Goal: Task Accomplishment & Management: Manage account settings

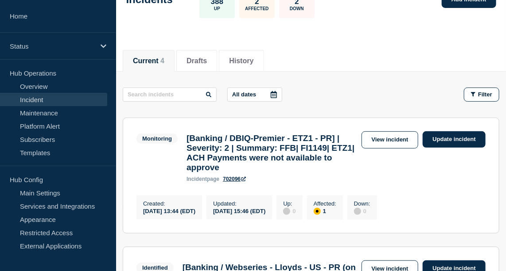
scroll to position [66, 0]
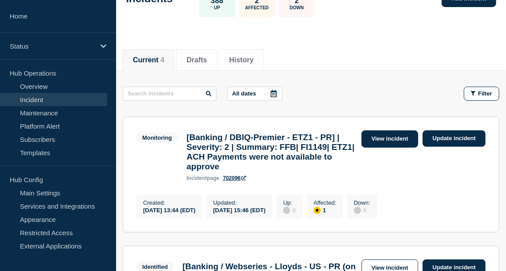
click at [388, 133] on link "View incident" at bounding box center [389, 139] width 57 height 17
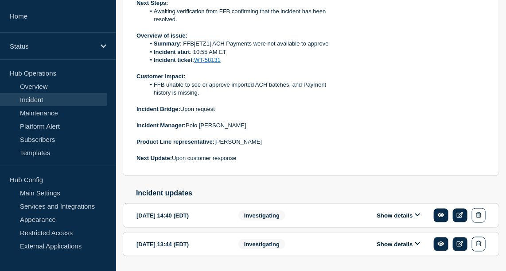
scroll to position [327, 0]
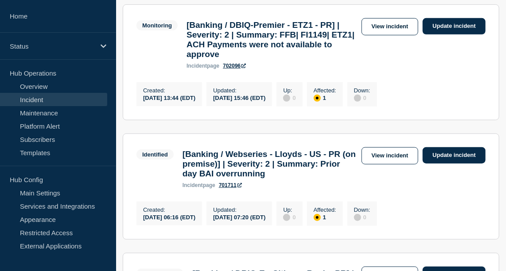
scroll to position [179, 0]
click at [454, 164] on link "Update incident" at bounding box center [453, 155] width 63 height 16
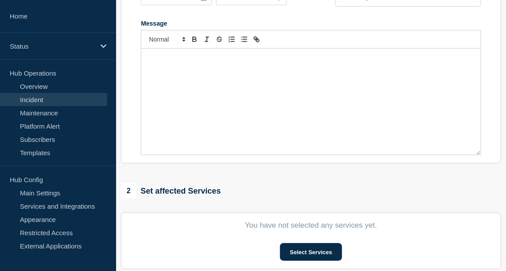
type input "[Banking / Webseries - Lloyds - US - PR (on premise)] | Severity: 2 | Summary: …"
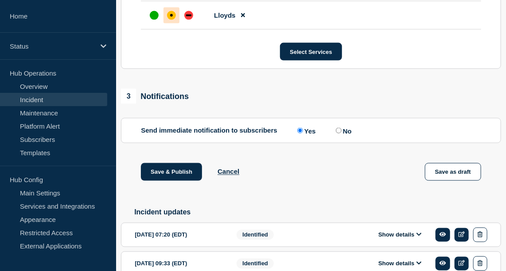
scroll to position [576, 0]
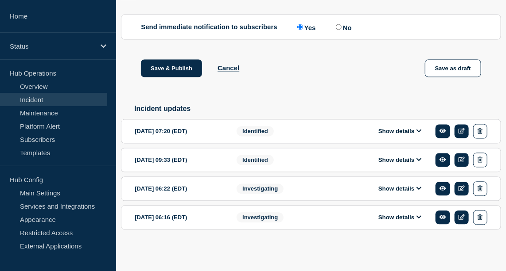
click at [404, 131] on button "Show details" at bounding box center [399, 132] width 49 height 8
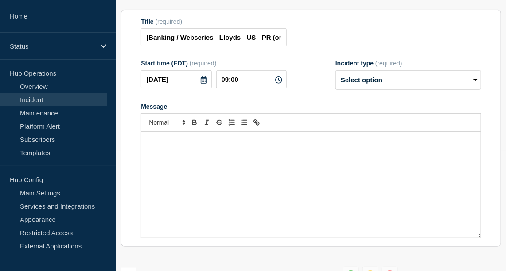
scroll to position [120, 0]
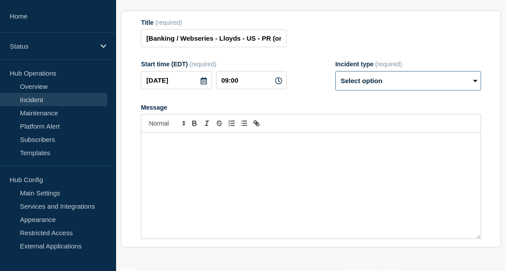
click at [433, 91] on select "Select option Investigating Identified Monitoring Resolved" at bounding box center [408, 80] width 146 height 19
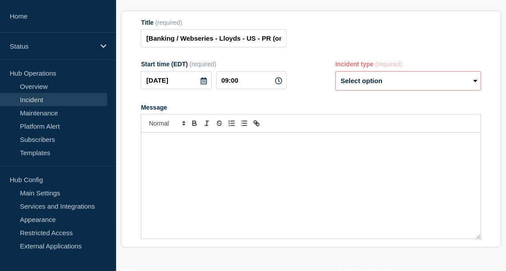
click at [387, 48] on div "Title (required) [Banking / Webseries - Lloyds - US - PR (on premise)] | Severi…" at bounding box center [311, 33] width 340 height 29
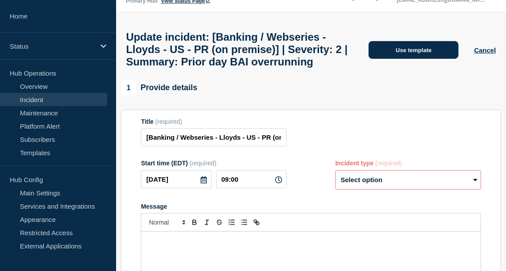
click at [393, 58] on button "Use template" at bounding box center [413, 50] width 90 height 18
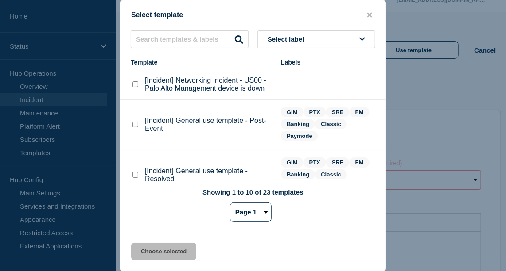
scroll to position [30, 0]
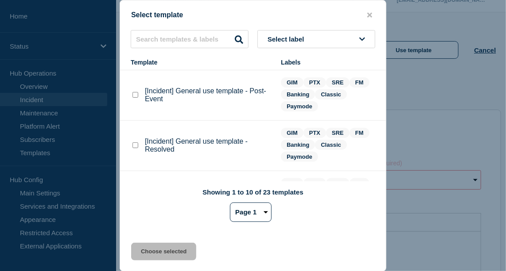
click at [136, 144] on checkbox"] "[Incident] General use template - Resolved checkbox" at bounding box center [135, 146] width 6 height 6
checkbox checkbox"] "true"
click at [160, 253] on button "Choose selected" at bounding box center [163, 252] width 65 height 18
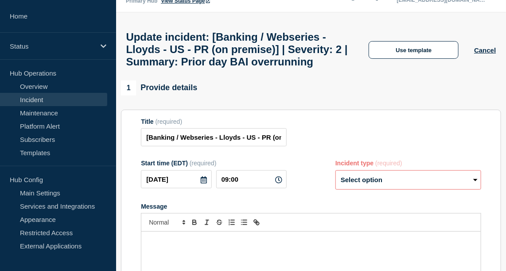
select select "resolved"
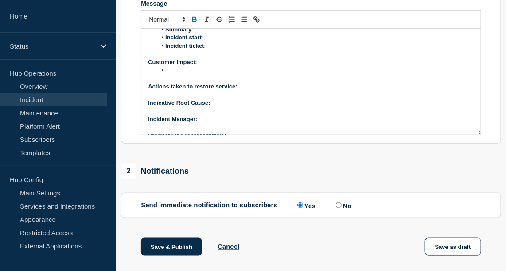
scroll to position [42, 0]
click at [251, 90] on p "Actions taken to restore service:" at bounding box center [311, 86] width 326 height 8
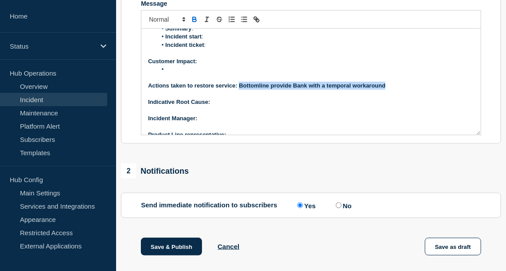
drag, startPoint x: 240, startPoint y: 110, endPoint x: 386, endPoint y: 112, distance: 146.1
click at [386, 90] on p "Actions taken to restore service: Bottomline provide Bank with a temporal worka…" at bounding box center [311, 86] width 326 height 8
click at [193, 23] on icon "Toggle bold text" at bounding box center [194, 19] width 8 height 8
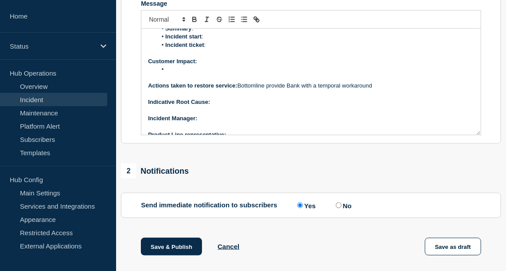
click at [380, 98] on p "Message" at bounding box center [311, 94] width 326 height 8
drag, startPoint x: 267, startPoint y: 110, endPoint x: 375, endPoint y: 119, distance: 107.6
click at [375, 119] on div "Current Status: Overview of issue: Summary : Incident start : Incident ticket :…" at bounding box center [310, 82] width 339 height 106
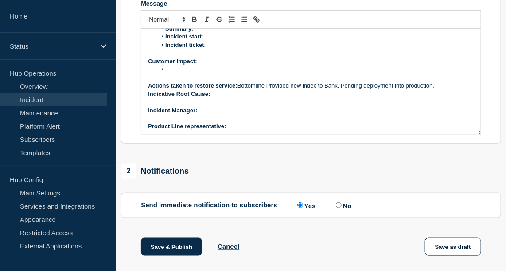
click at [270, 90] on p "Actions taken to restore service: Bottomline Provided new index to Bank. Pendin…" at bounding box center [311, 86] width 326 height 8
click at [293, 90] on p "Actions taken to restore service: Bottomline provided new index to Bank. Pendin…" at bounding box center [311, 86] width 326 height 8
click at [237, 89] on strong "Actions taken to restore service:" at bounding box center [192, 85] width 89 height 7
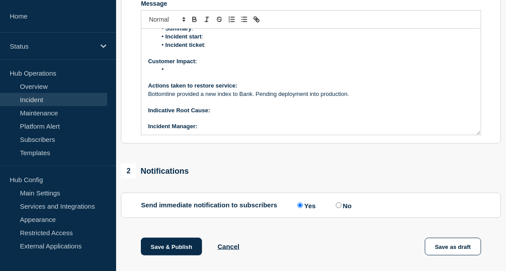
click at [262, 90] on p "Actions taken to restore service:" at bounding box center [311, 86] width 326 height 8
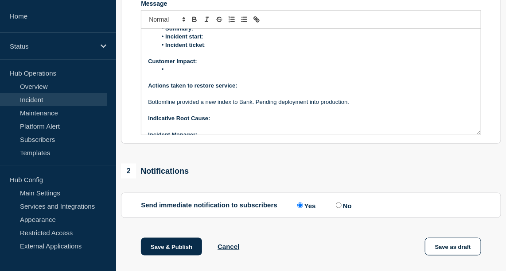
click at [229, 123] on p "Indicative Root Cause:" at bounding box center [311, 119] width 326 height 8
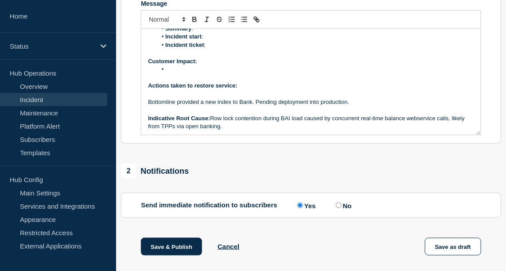
click at [148, 106] on p "Bottomline provided a new index to Bank. Pending deployment into production." at bounding box center [311, 102] width 326 height 8
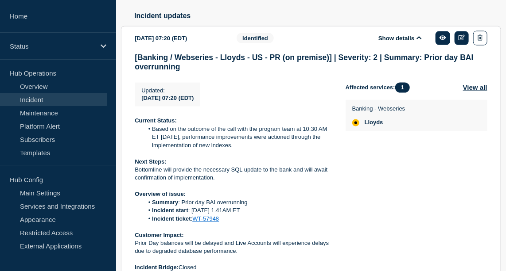
scroll to position [508, 0]
drag, startPoint x: 239, startPoint y: 170, endPoint x: 152, endPoint y: 156, distance: 88.4
click at [152, 150] on li "Based on the outcome of the call with the program team at 10:30 AM ET on 19/08/…" at bounding box center [237, 137] width 188 height 24
copy li "Based on the outcome of the call with the program team at 10:30 AM ET on 19/08/…"
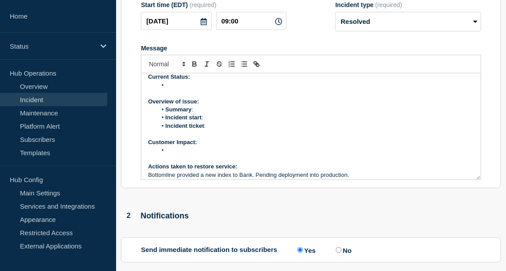
scroll to position [0, 0]
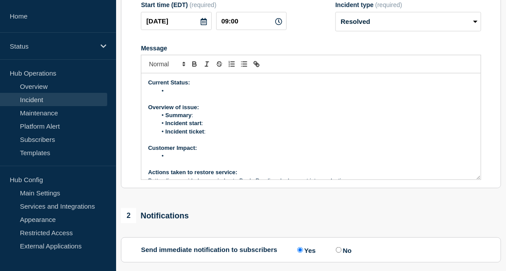
click at [178, 95] on li "Message" at bounding box center [315, 91] width 317 height 8
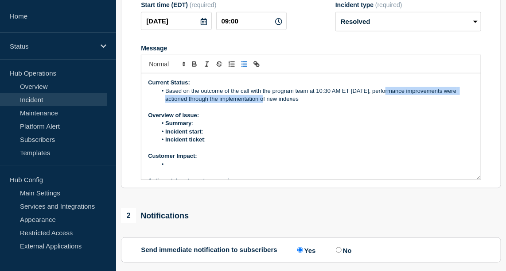
drag, startPoint x: 387, startPoint y: 116, endPoint x: 259, endPoint y: 120, distance: 128.5
click at [259, 104] on li "Based on the outcome of the call with the program team at 10:30 AM ET on 19/08/…" at bounding box center [315, 95] width 317 height 16
click at [394, 104] on li "Based on the outcome of the call with the program team at 10:30 AM ET on 19/08/…" at bounding box center [315, 95] width 317 height 16
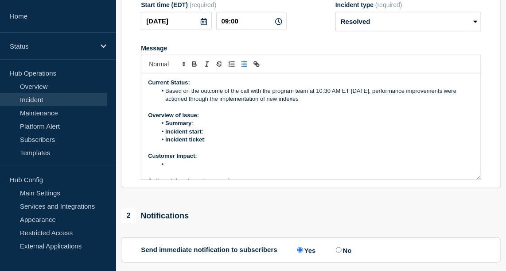
click at [392, 104] on li "Based on the outcome of the call with the program team at 10:30 AM ET on 19/08/…" at bounding box center [315, 95] width 317 height 16
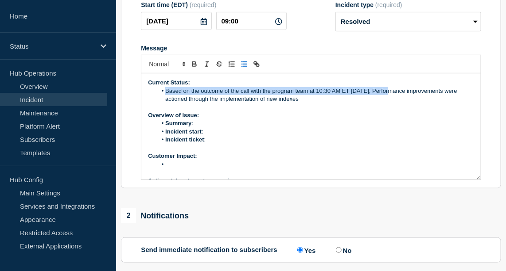
drag, startPoint x: 388, startPoint y: 114, endPoint x: 162, endPoint y: 116, distance: 226.3
click at [162, 104] on li "Based on the outcome of the call with the program team at 10:30 AM ET on 19/08/…" at bounding box center [315, 95] width 317 height 16
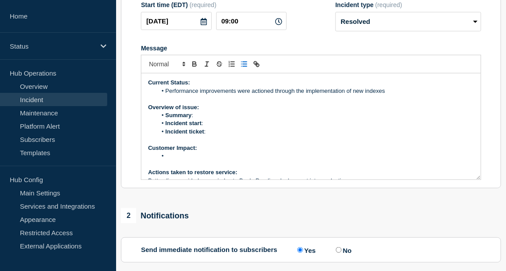
click at [394, 95] on li "Performance improvements were actioned through the implementation of new indexes" at bounding box center [315, 91] width 317 height 8
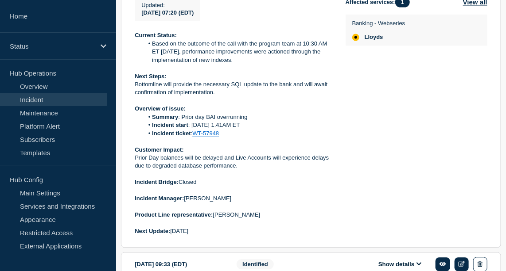
scroll to position [594, 0]
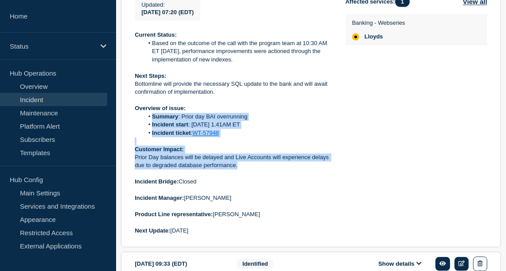
drag, startPoint x: 147, startPoint y: 141, endPoint x: 262, endPoint y: 191, distance: 125.1
click at [262, 191] on div "Current Status: Based on the outcome of the call with the program team at 10:30…" at bounding box center [233, 133] width 197 height 204
copy div "Summary : Prior day BAI overrunning Incident start : 08/19/2025 @ 1.41AM ET Inc…"
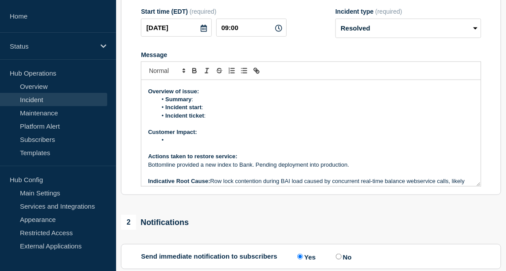
scroll to position [19, 0]
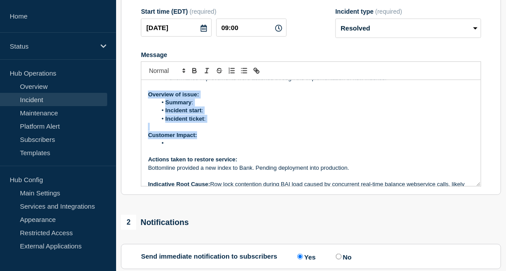
drag, startPoint x: 176, startPoint y: 167, endPoint x: 130, endPoint y: 122, distance: 64.5
click at [130, 122] on section "Title (required) [Banking / Webseries - Lloyds - US - PR (on premise)] | Severi…" at bounding box center [311, 77] width 380 height 238
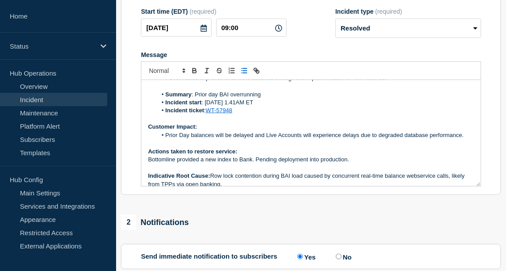
scroll to position [0, 0]
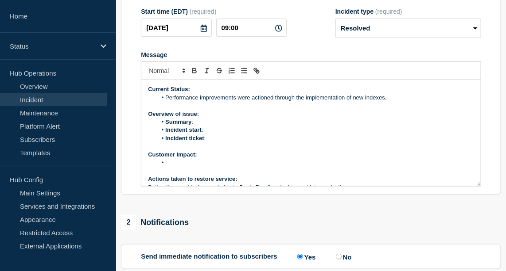
click at [215, 134] on li "Incident start :" at bounding box center [315, 130] width 317 height 8
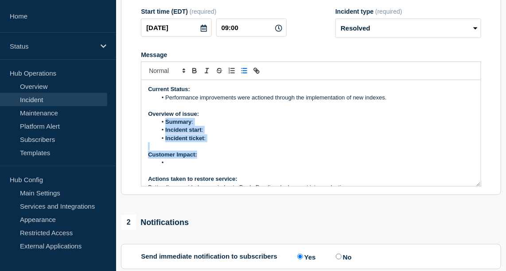
drag, startPoint x: 165, startPoint y: 146, endPoint x: 209, endPoint y: 184, distance: 58.1
click at [209, 184] on div "Current Status: Performance improvements were actioned through the implementati…" at bounding box center [310, 133] width 339 height 106
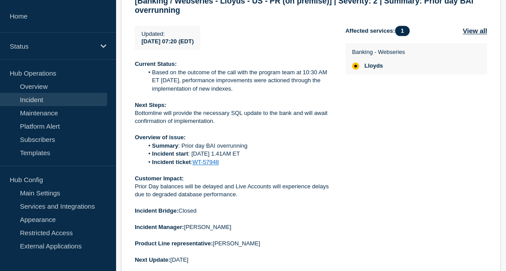
scroll to position [723, 0]
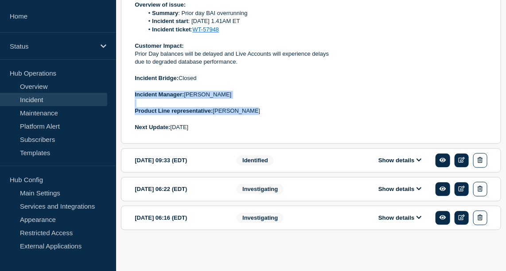
drag, startPoint x: 134, startPoint y: 96, endPoint x: 251, endPoint y: 112, distance: 117.6
click at [251, 112] on div "Current Status: Based on the outcome of the call with the program team at 10:30…" at bounding box center [233, 29] width 197 height 204
copy div "Incident Manager: Yinka Majolagbe Product Line representative: Phil Burchil"
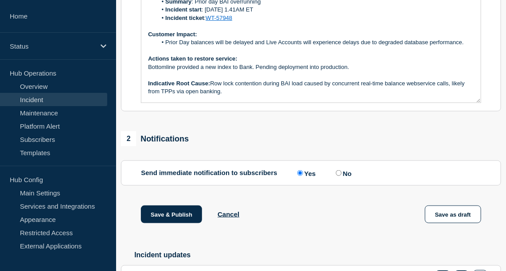
scroll to position [68, 0]
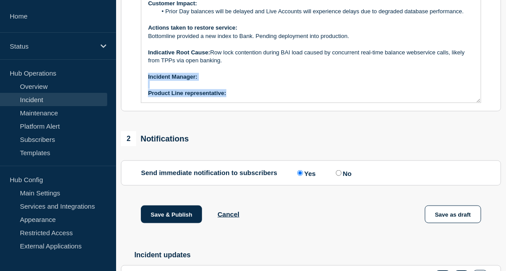
drag, startPoint x: 147, startPoint y: 101, endPoint x: 248, endPoint y: 126, distance: 104.2
click at [248, 103] on div "Current Status: Performance improvements were actioned through the implementati…" at bounding box center [310, 49] width 339 height 106
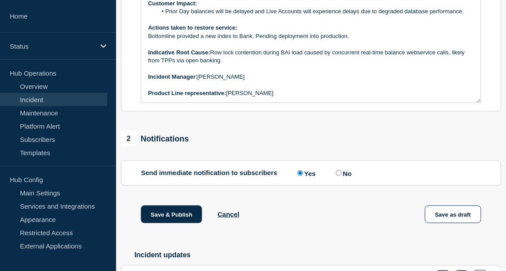
click at [248, 103] on div "Current Status: Performance improvements were actioned through the implementati…" at bounding box center [310, 49] width 339 height 106
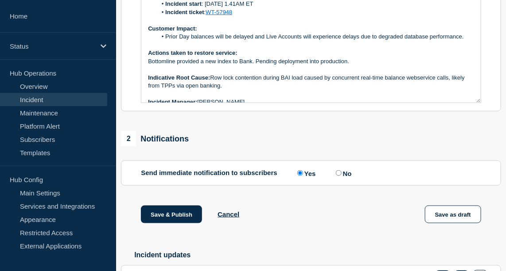
scroll to position [42, 0]
click at [347, 66] on p "Bottomline provided a new index to Bank. Pending deployment into production." at bounding box center [311, 62] width 326 height 8
click at [148, 66] on p "Bottomline provided a new index to Bank. Pending deployment into production by …" at bounding box center [311, 62] width 326 height 8
click at [198, 66] on p "Bottomline provided a new index to Bank. Pending deployment into production by …" at bounding box center [311, 62] width 326 height 8
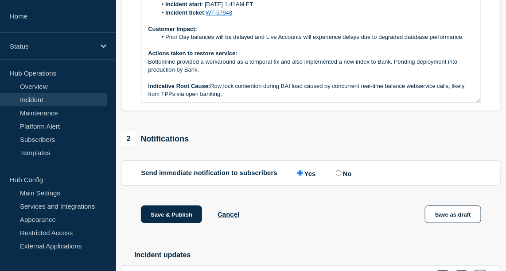
click at [368, 74] on p "Bottomline provided a workaround as a temporal fix and also implemented a new i…" at bounding box center [311, 66] width 326 height 16
click at [345, 74] on p "Bottomline provided a workaround as a temporal fix and also implemented a new i…" at bounding box center [311, 66] width 326 height 16
click at [390, 74] on p "Bottomline provided a workaround as a temporal fix and also implemented new ind…" at bounding box center [311, 66] width 326 height 16
click at [443, 74] on p "Bottomline provided a workaround as a temporal fix and also implemented new ind…" at bounding box center [311, 66] width 326 height 16
click at [263, 74] on p "(Pending deployment into production by Bank." at bounding box center [311, 70] width 326 height 8
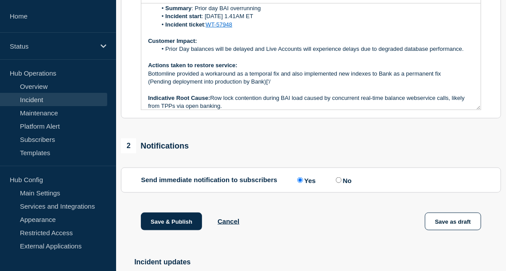
scroll to position [38, 0]
click at [403, 77] on p "Bottomline provided a workaround as a temporal fix and also implemented new ind…" at bounding box center [311, 74] width 326 height 8
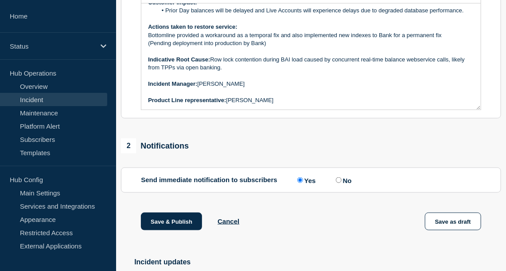
scroll to position [347, 0]
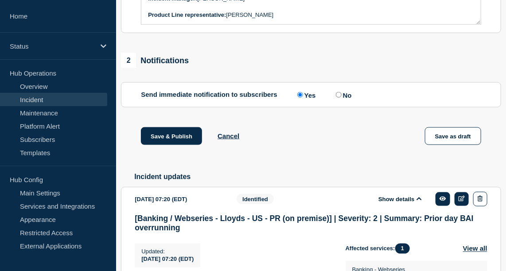
click at [341, 98] on input "No" at bounding box center [339, 95] width 6 height 6
radio input "true"
radio input "false"
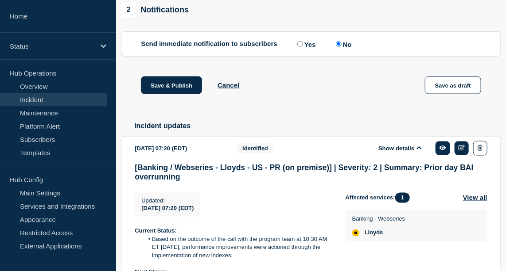
scroll to position [398, 0]
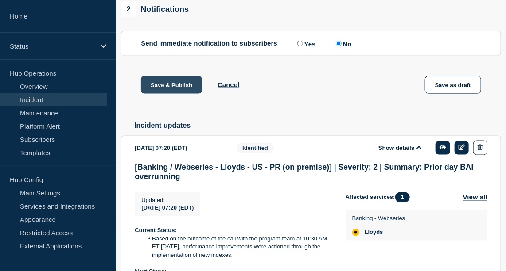
click at [185, 94] on button "Save & Publish" at bounding box center [171, 85] width 61 height 18
